Goal: Manage account settings

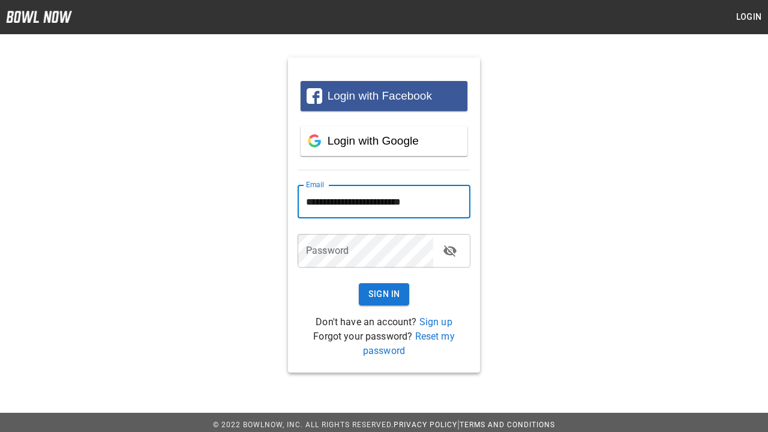
type input "**********"
click at [384, 294] on button "Sign In" at bounding box center [384, 294] width 51 height 22
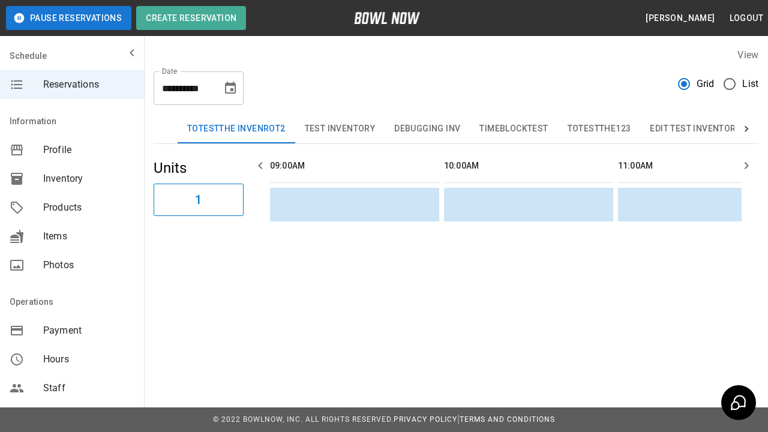
click at [751, 129] on button "Bowling" at bounding box center [780, 129] width 58 height 29
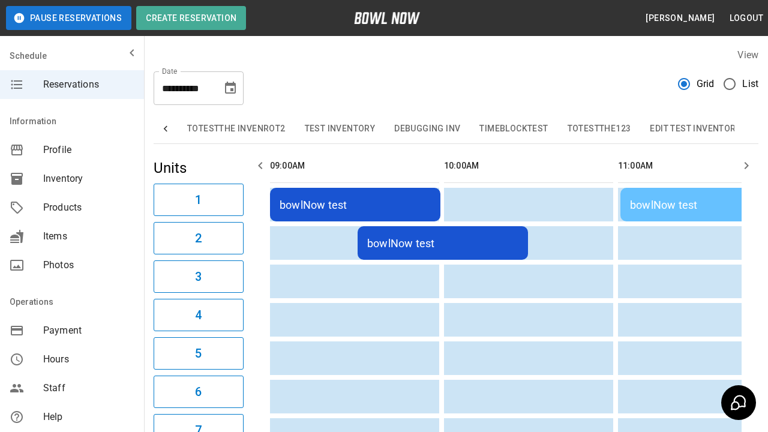
scroll to position [0, 315]
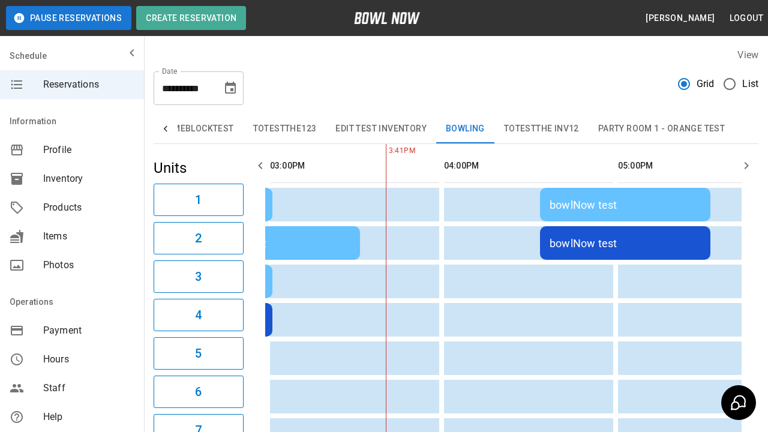
type input "**********"
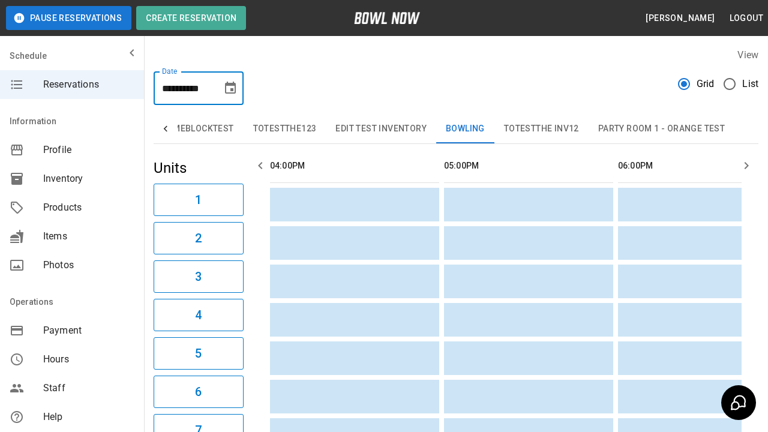
scroll to position [0, 870]
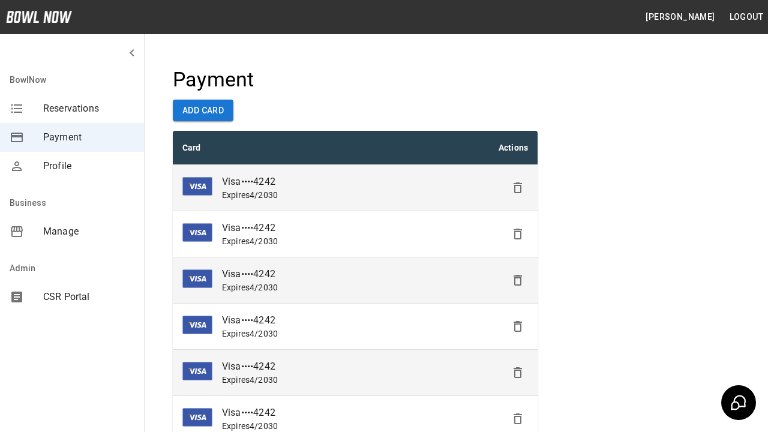
click at [518, 188] on icon "Delete" at bounding box center [518, 188] width 14 height 14
click at [518, 195] on icon "Delete" at bounding box center [518, 188] width 14 height 14
click at [518, 327] on icon "Delete" at bounding box center [518, 326] width 14 height 14
click at [518, 334] on icon "Delete" at bounding box center [518, 326] width 14 height 14
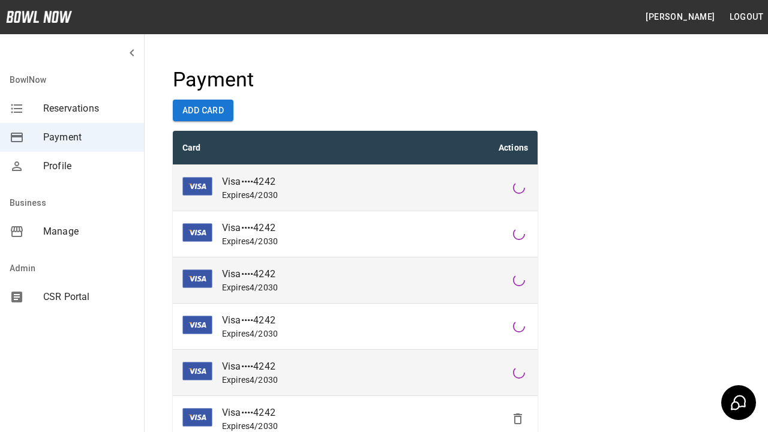
click at [518, 419] on icon "Delete" at bounding box center [518, 419] width 14 height 14
click at [518, 412] on icon "Delete" at bounding box center [518, 419] width 14 height 14
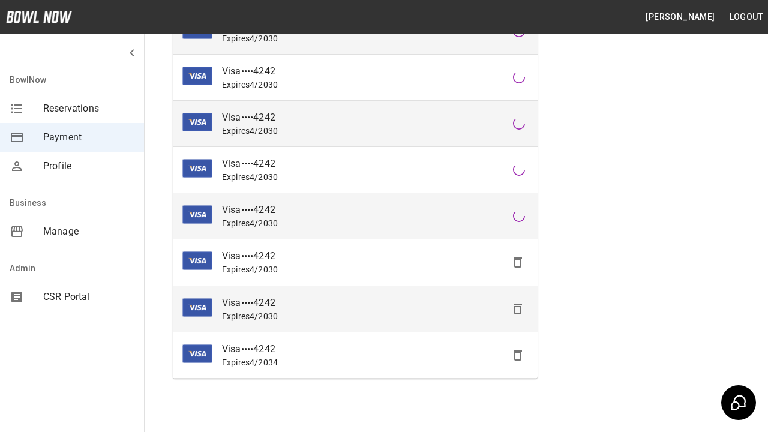
click at [518, 262] on icon "Delete" at bounding box center [518, 262] width 14 height 14
click at [518, 270] on icon "Delete" at bounding box center [518, 262] width 14 height 14
